Goal: Check status: Check status

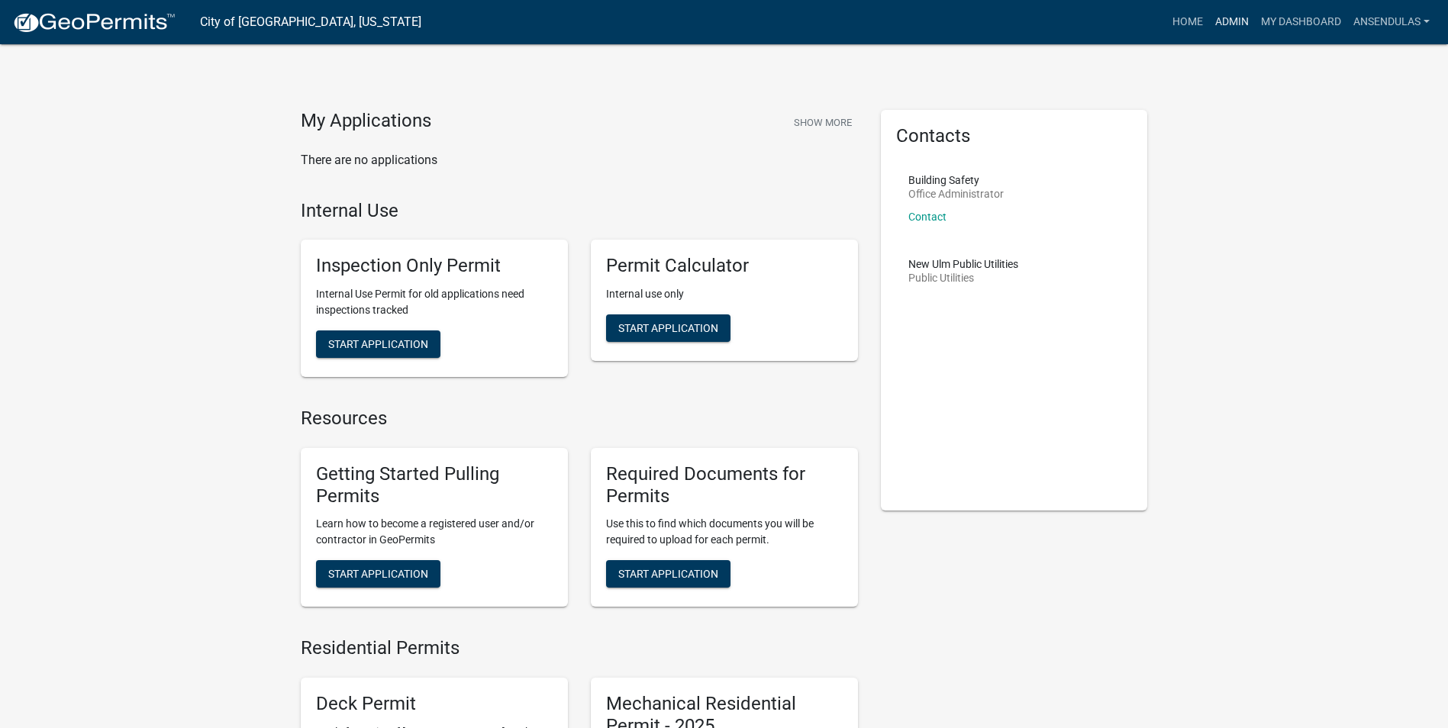
click at [1230, 28] on link "Admin" at bounding box center [1232, 22] width 46 height 29
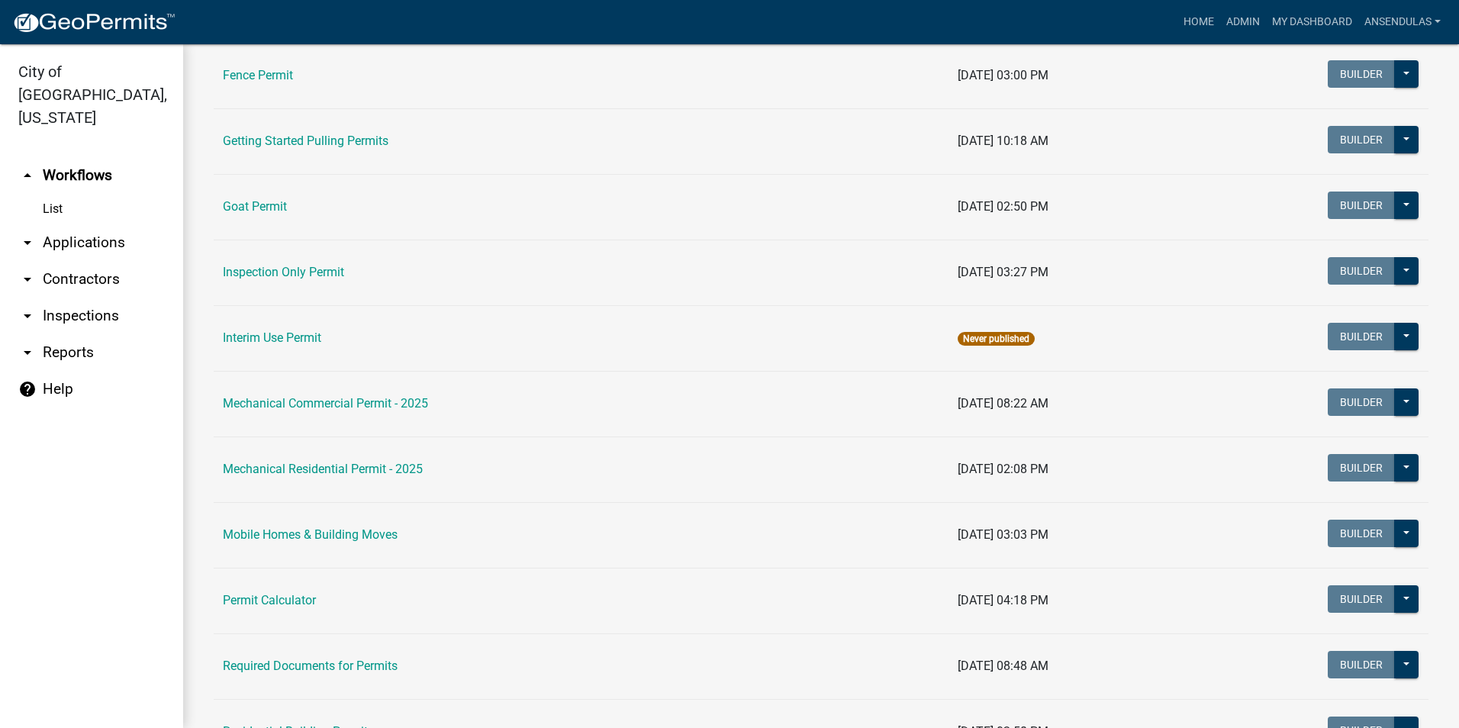
scroll to position [611, 0]
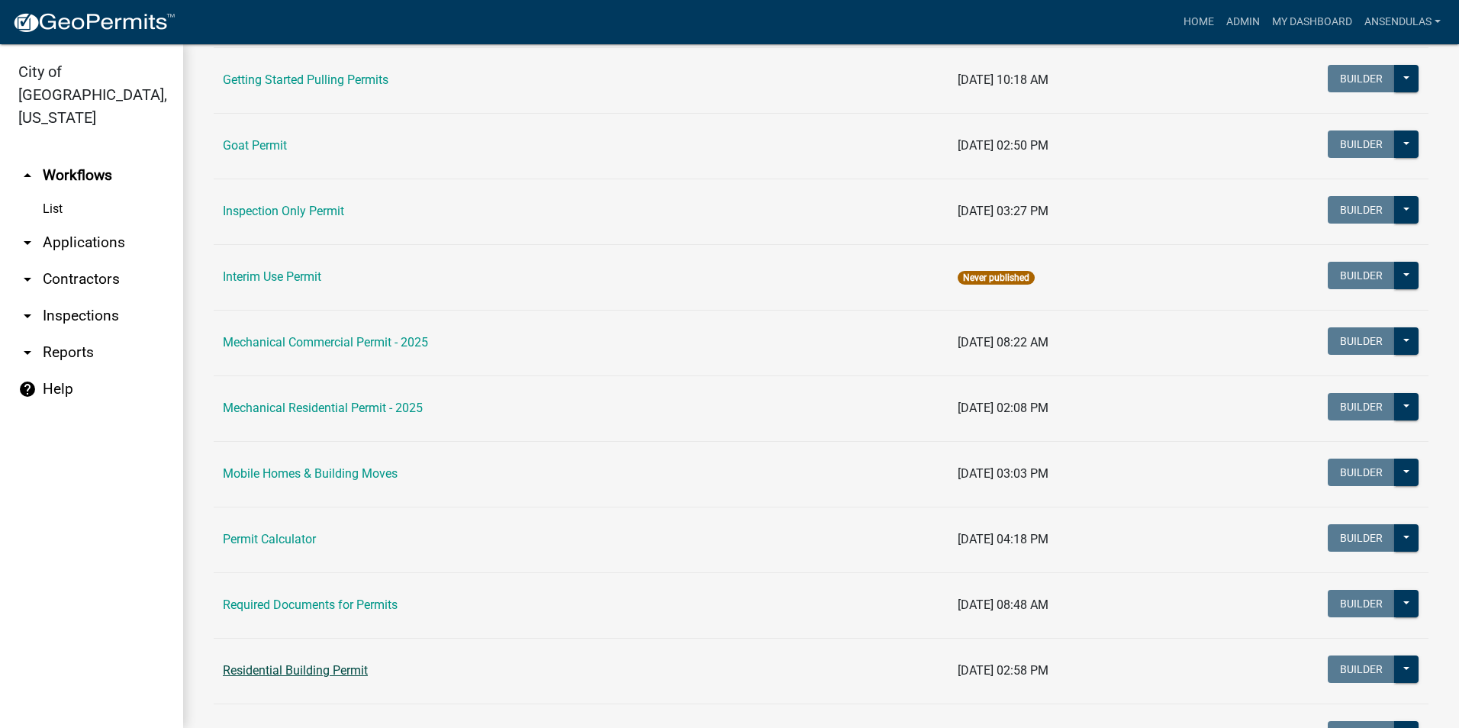
click at [318, 669] on link "Residential Building Permit" at bounding box center [295, 670] width 145 height 15
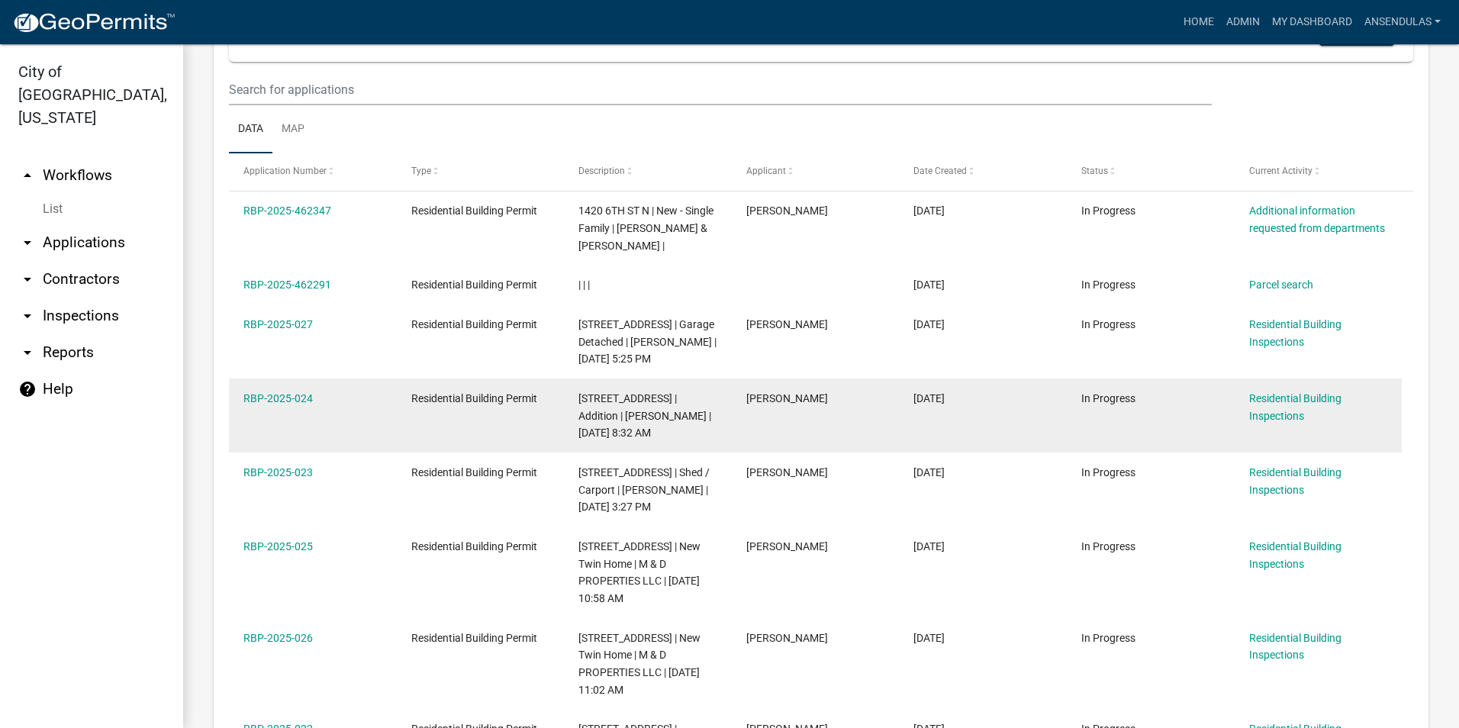
scroll to position [687, 0]
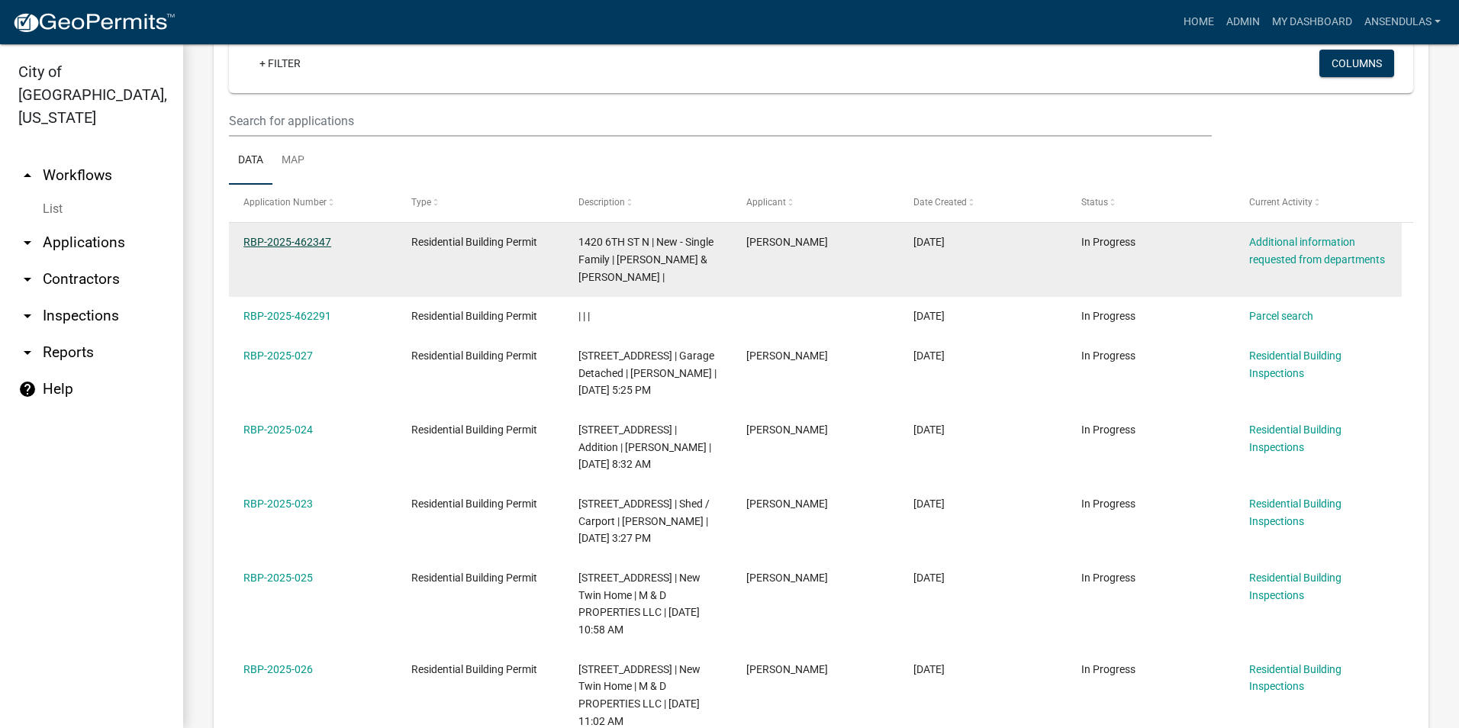
click at [282, 236] on link "RBP-2025-462347" at bounding box center [287, 242] width 88 height 12
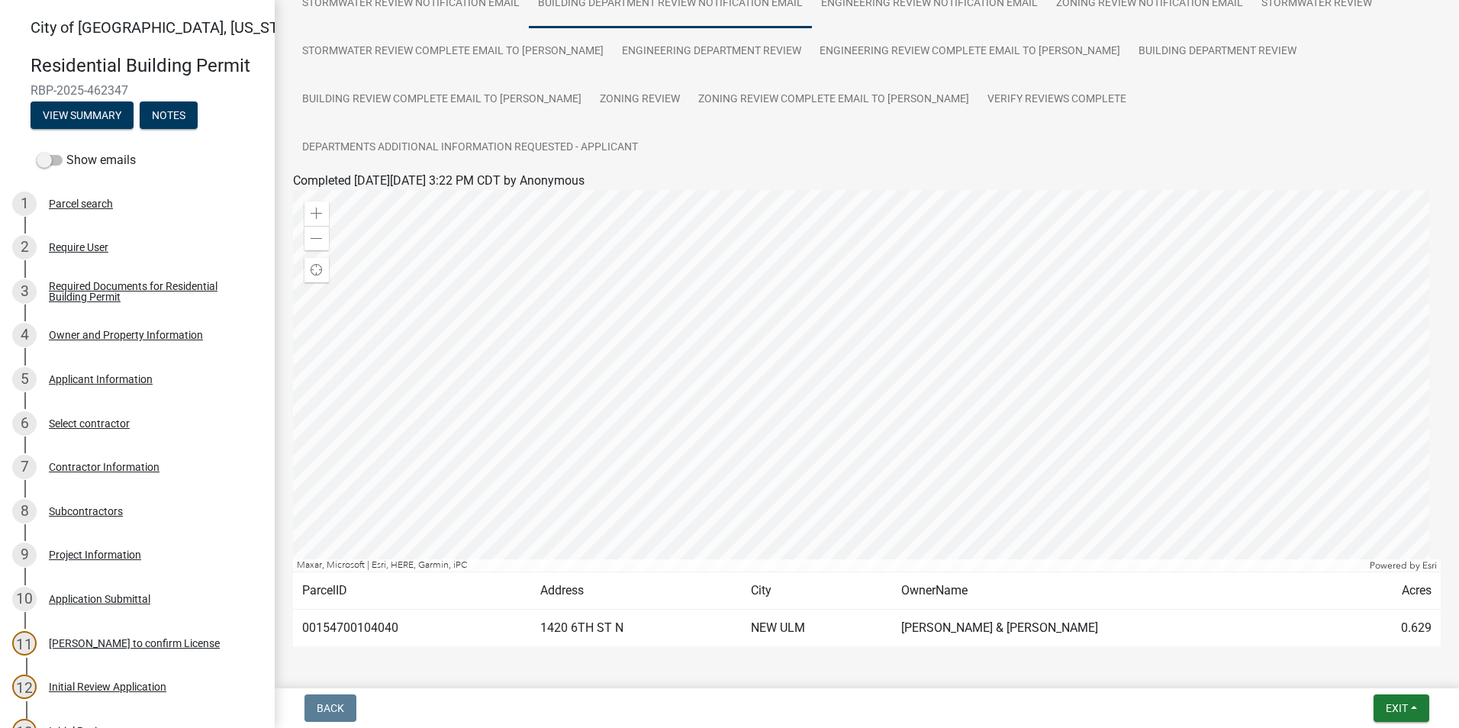
scroll to position [239, 0]
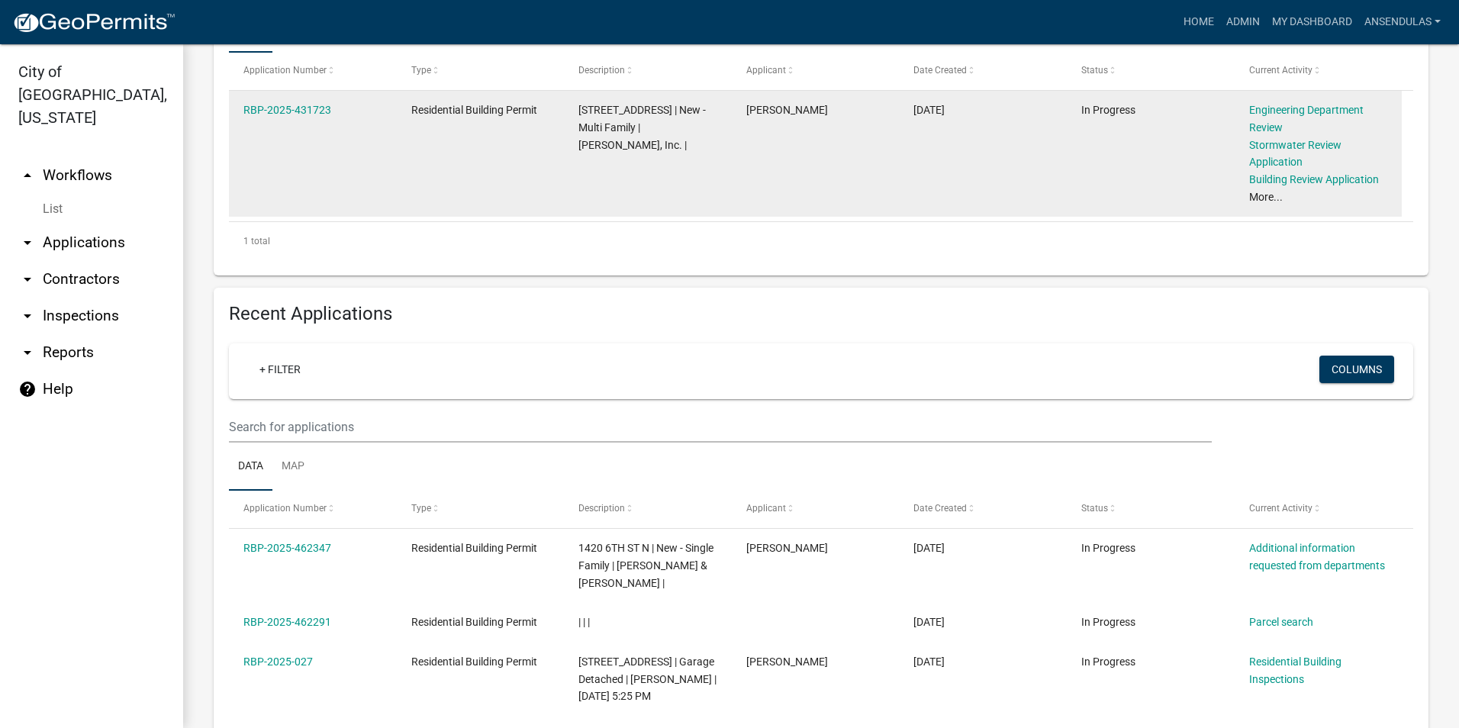
scroll to position [382, 0]
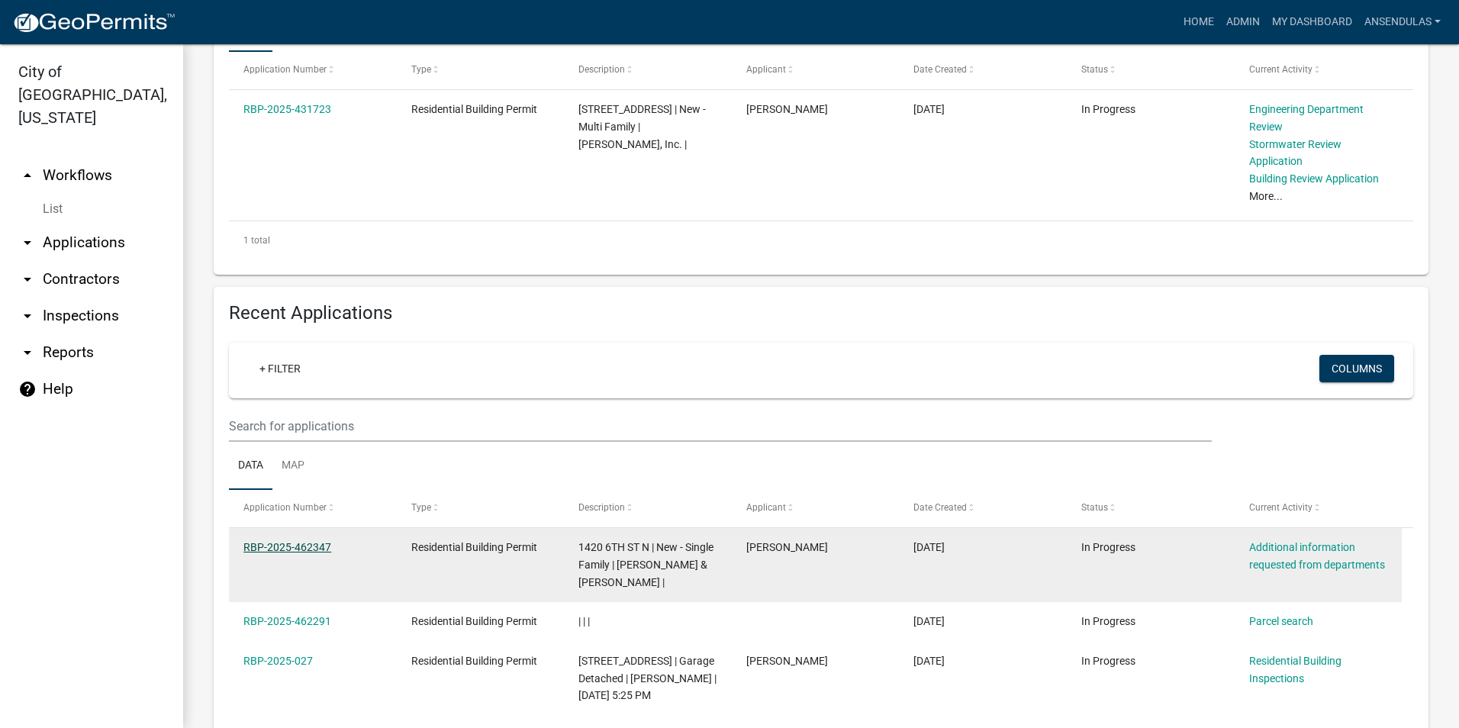
click at [305, 548] on link "RBP-2025-462347" at bounding box center [287, 547] width 88 height 12
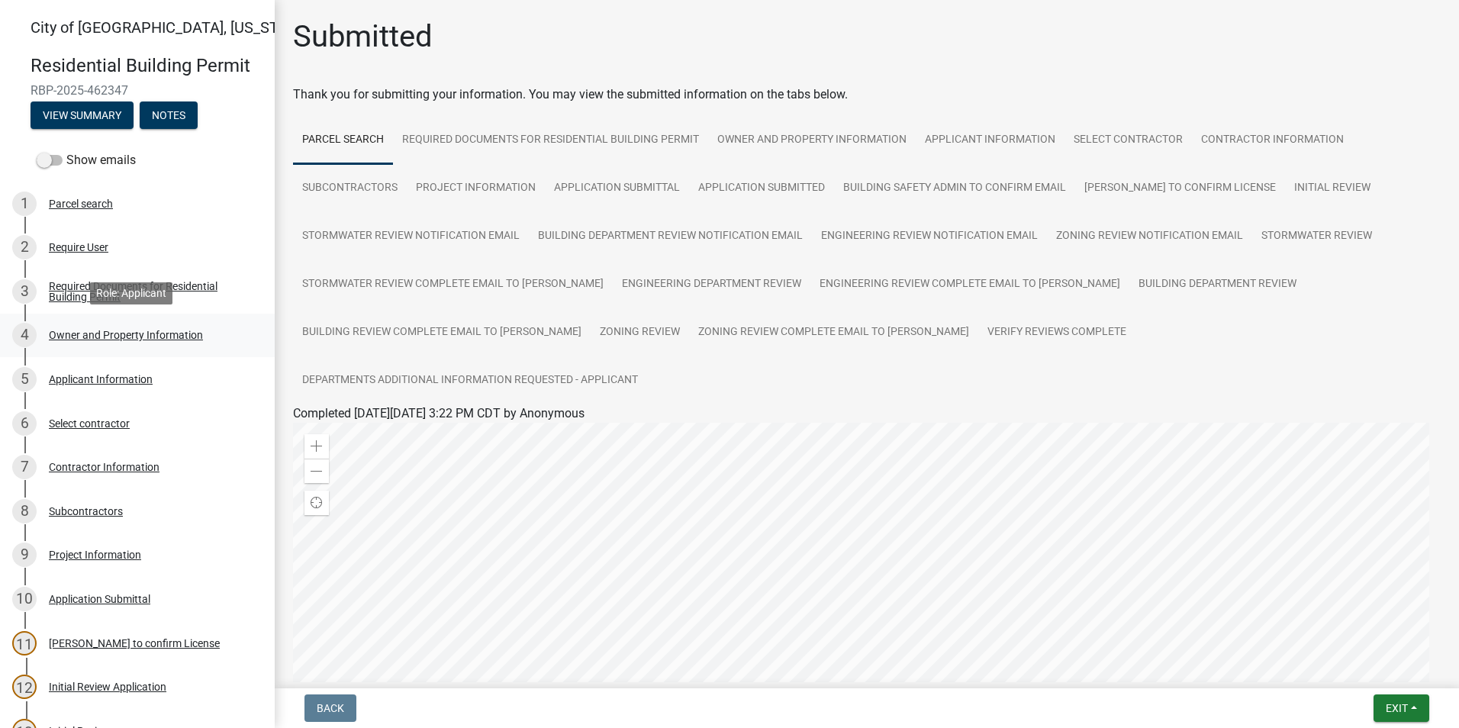
click at [125, 337] on div "Owner and Property Information" at bounding box center [126, 335] width 154 height 11
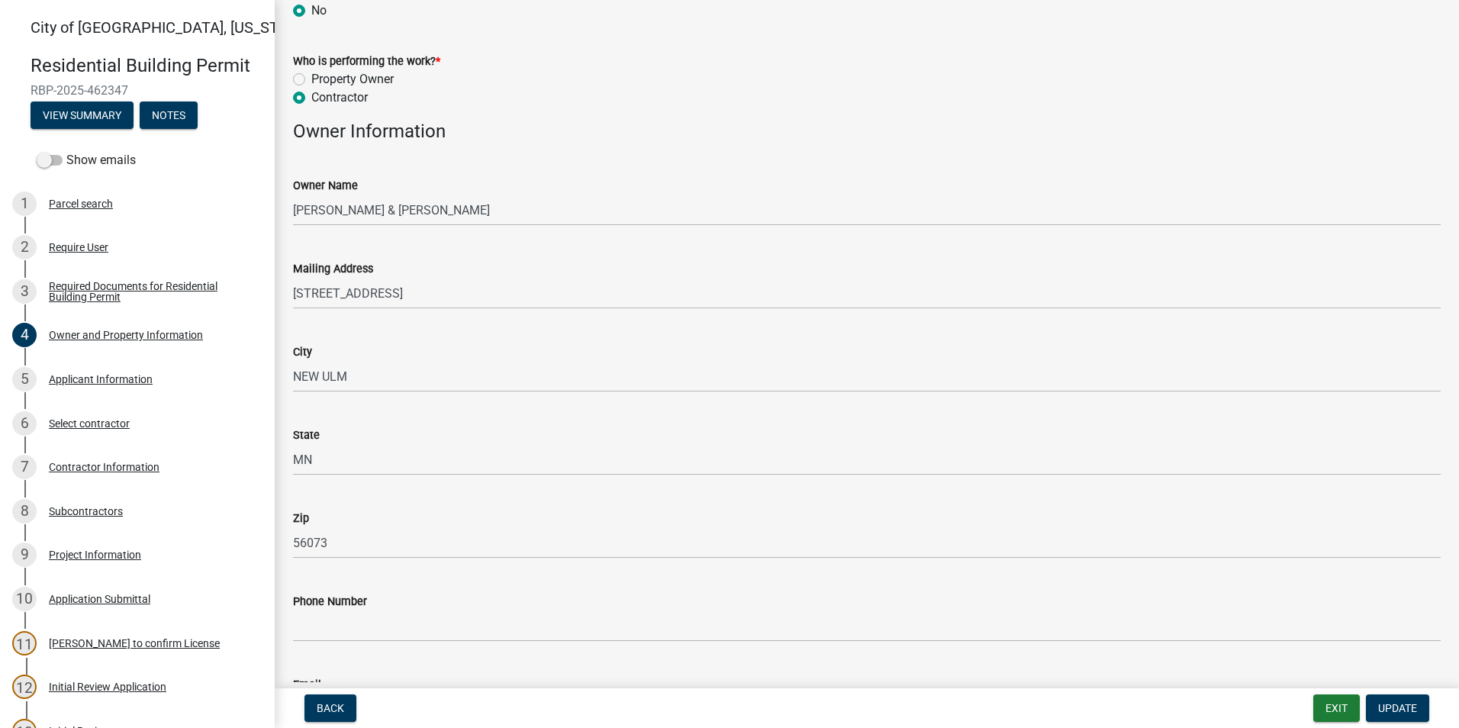
scroll to position [153, 0]
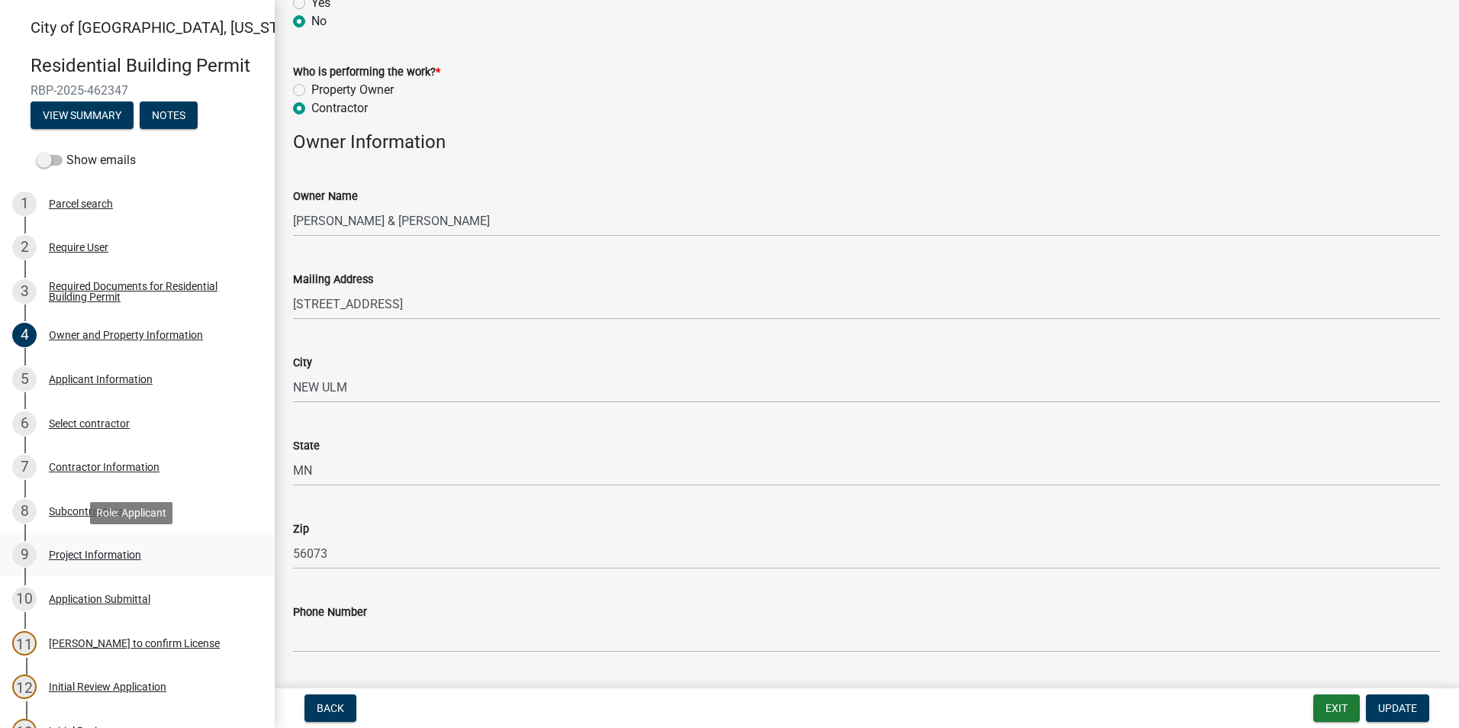
click at [99, 563] on div "9 Project Information" at bounding box center [131, 555] width 238 height 24
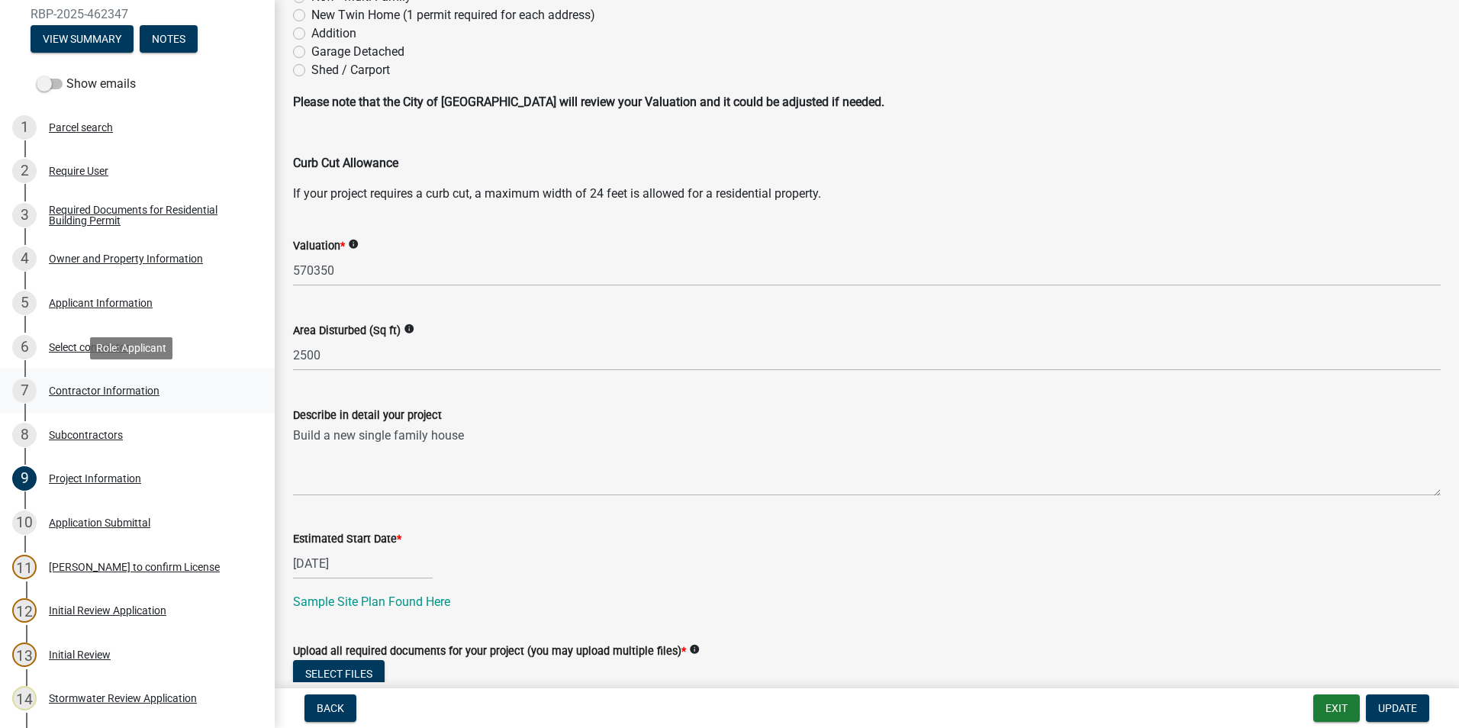
click at [107, 389] on div "Contractor Information" at bounding box center [104, 390] width 111 height 11
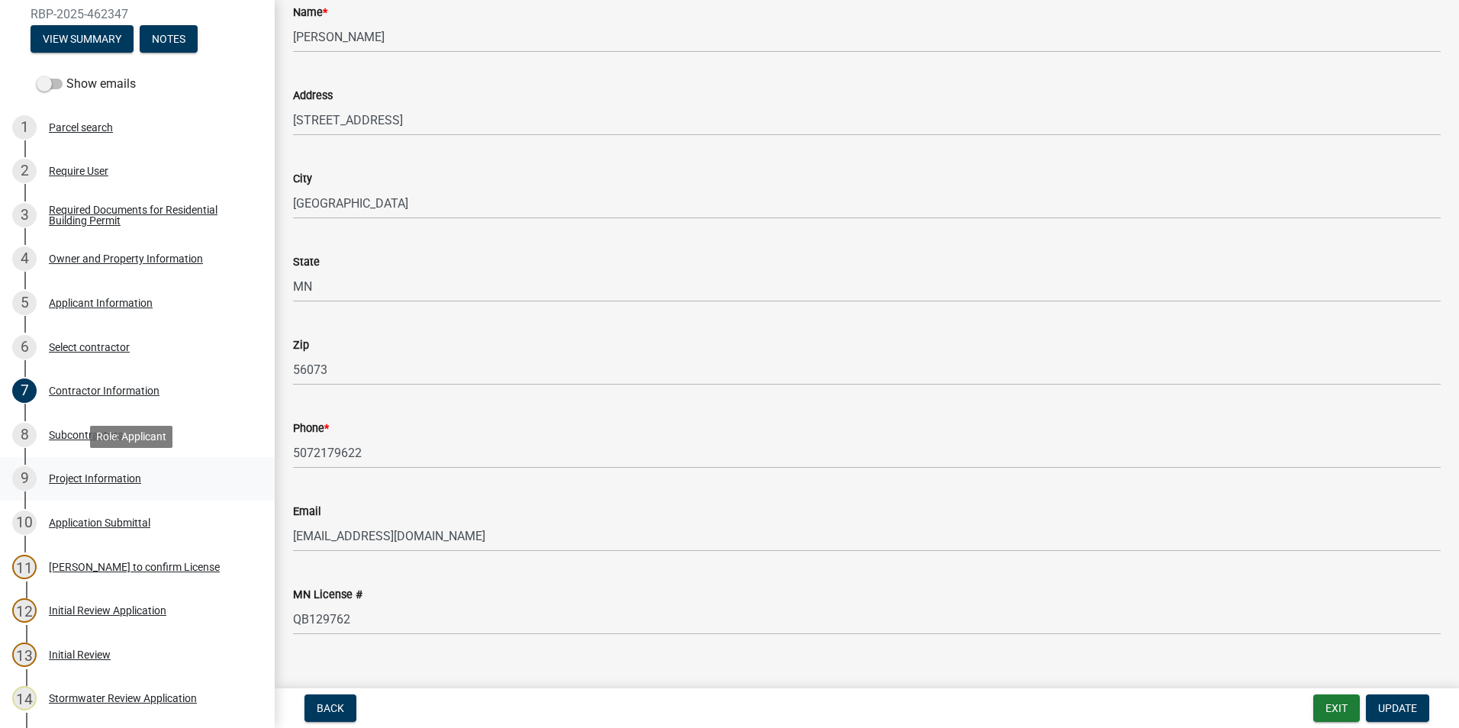
click at [85, 476] on div "Project Information" at bounding box center [95, 478] width 92 height 11
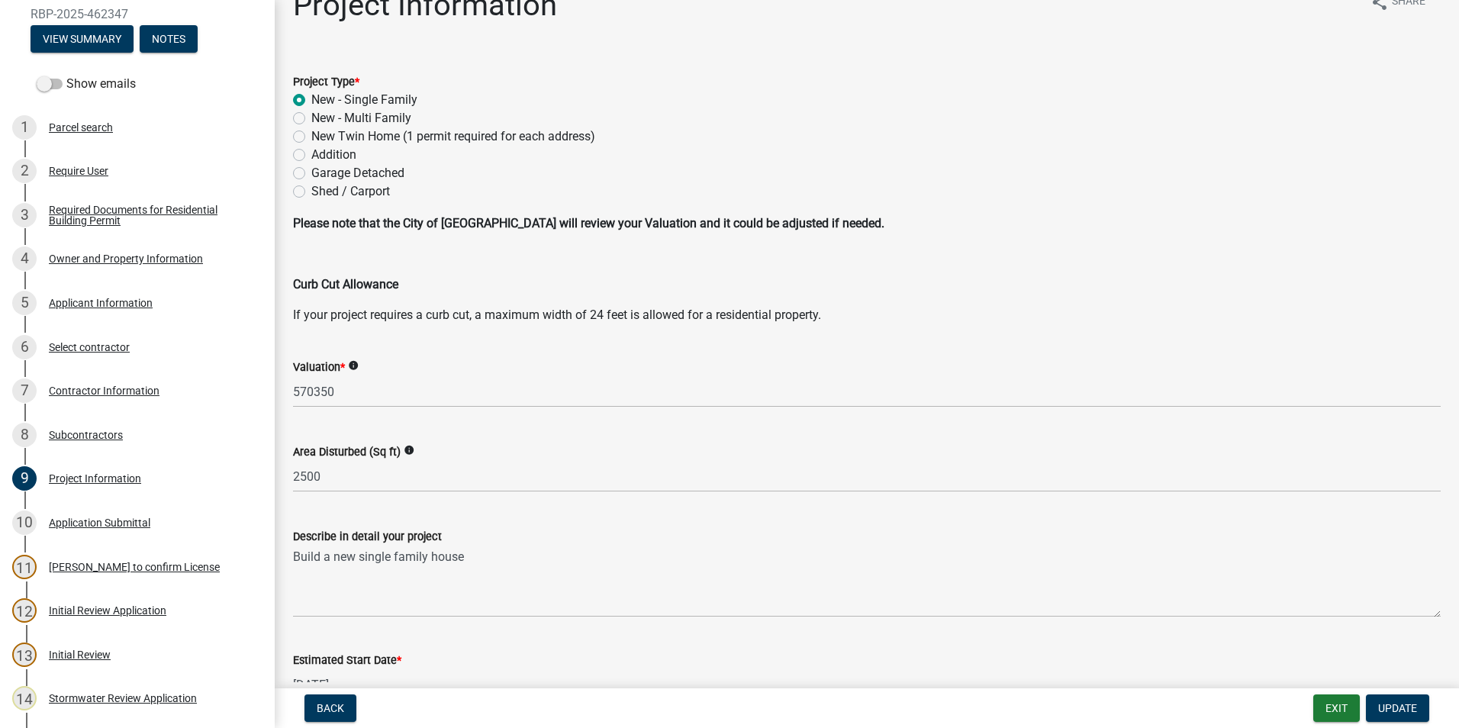
scroll to position [0, 0]
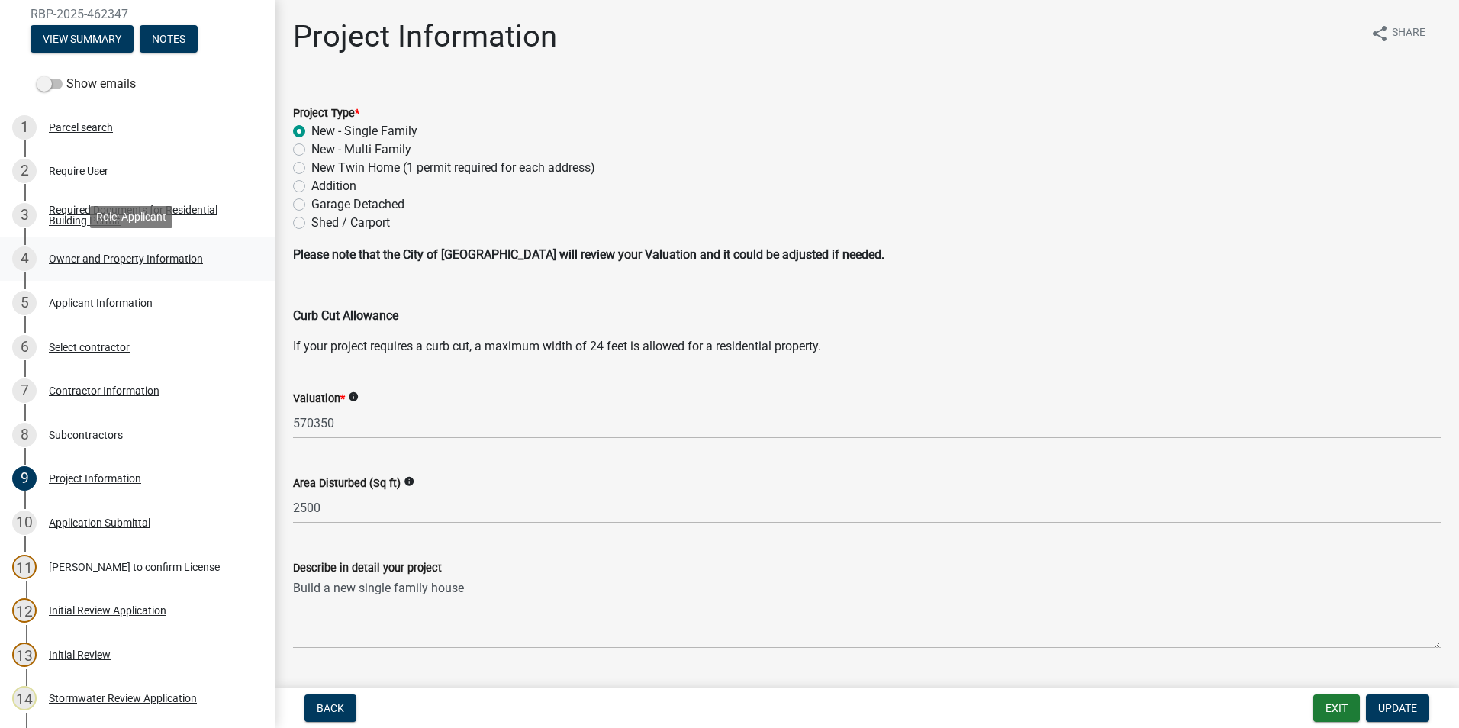
click at [120, 254] on div "Owner and Property Information" at bounding box center [126, 258] width 154 height 11
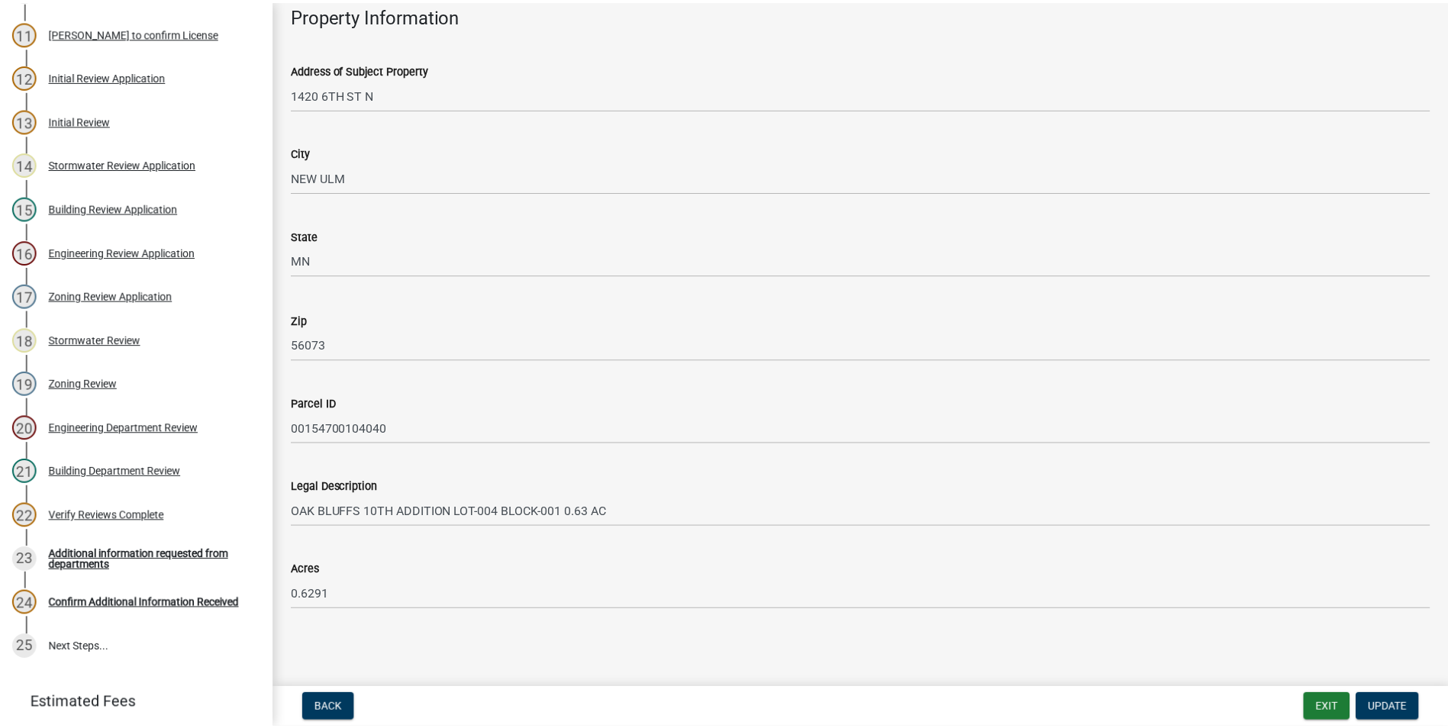
scroll to position [660, 0]
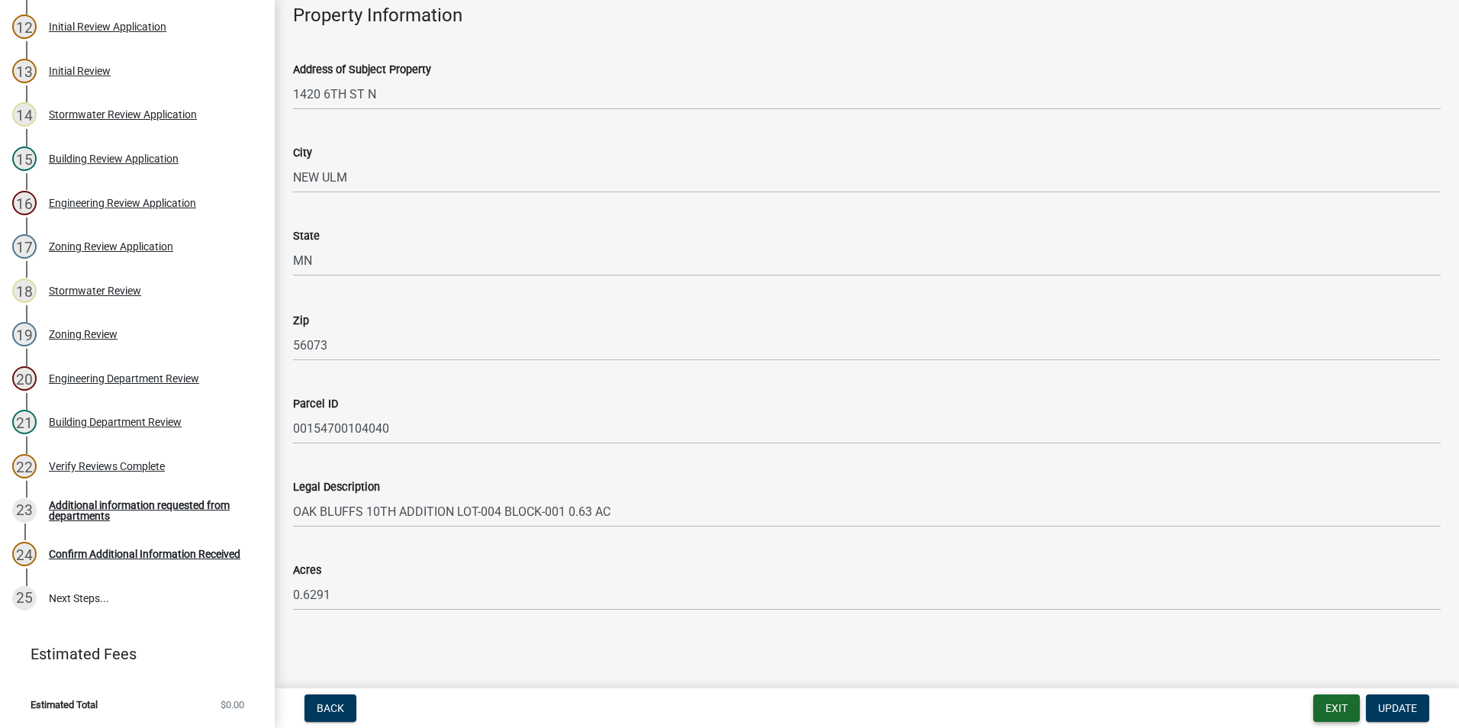
click at [1326, 702] on button "Exit" at bounding box center [1337, 708] width 47 height 27
